Goal: Use online tool/utility: Utilize a website feature to perform a specific function

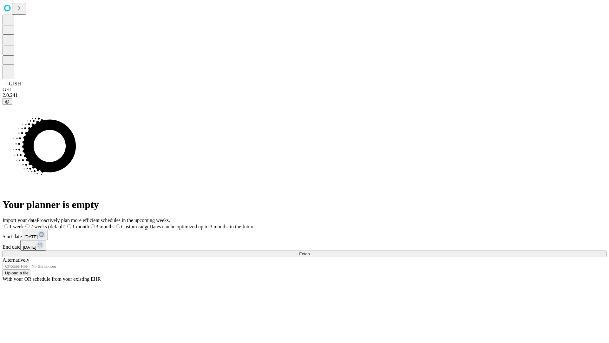
click at [310, 251] on span "Fetch" at bounding box center [304, 253] width 10 height 5
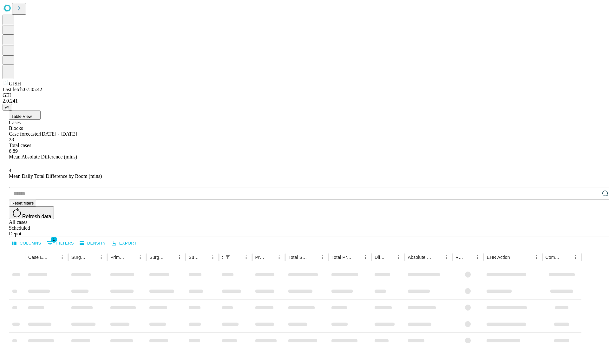
click at [32, 114] on span "Table View" at bounding box center [21, 116] width 20 height 5
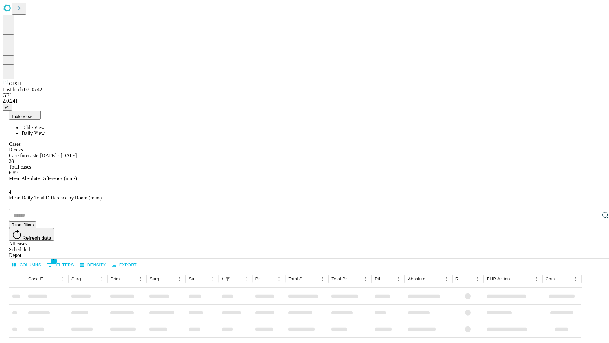
click at [45, 130] on span "Daily View" at bounding box center [33, 132] width 23 height 5
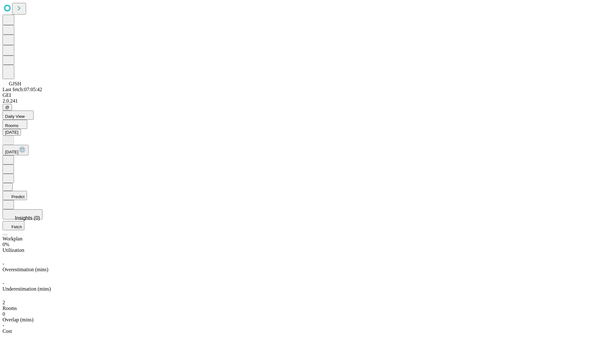
click at [27, 191] on button "Predict" at bounding box center [15, 195] width 24 height 9
